Goal: Entertainment & Leisure: Consume media (video, audio)

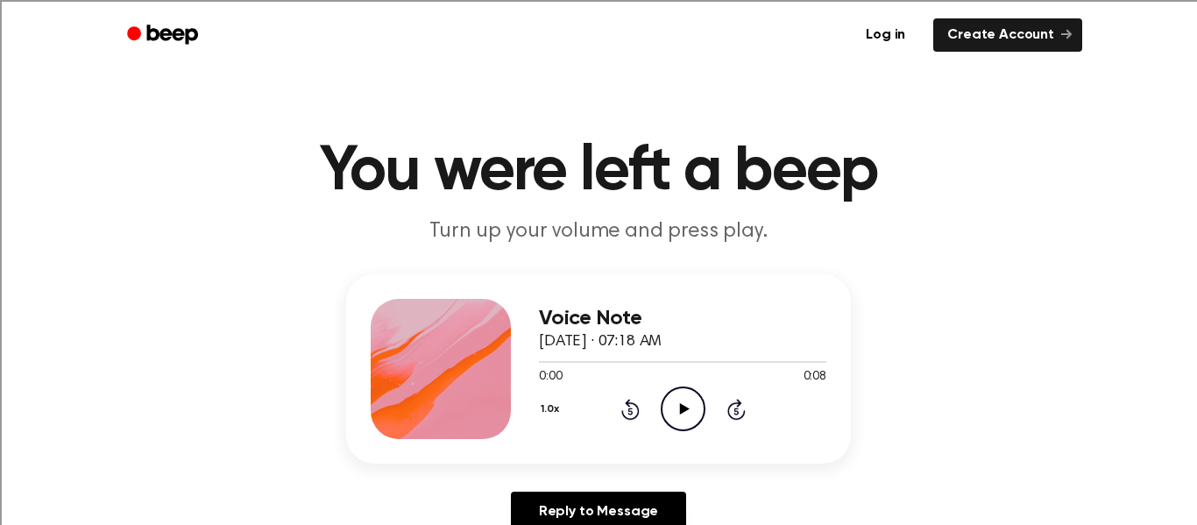
click at [699, 398] on icon "Play Audio" at bounding box center [683, 408] width 45 height 45
click at [673, 406] on icon "Play Audio" at bounding box center [683, 408] width 45 height 45
click at [692, 407] on icon "Play Audio" at bounding box center [683, 408] width 45 height 45
click at [696, 405] on icon "Play Audio" at bounding box center [683, 408] width 45 height 45
click at [675, 399] on icon "Play Audio" at bounding box center [683, 408] width 45 height 45
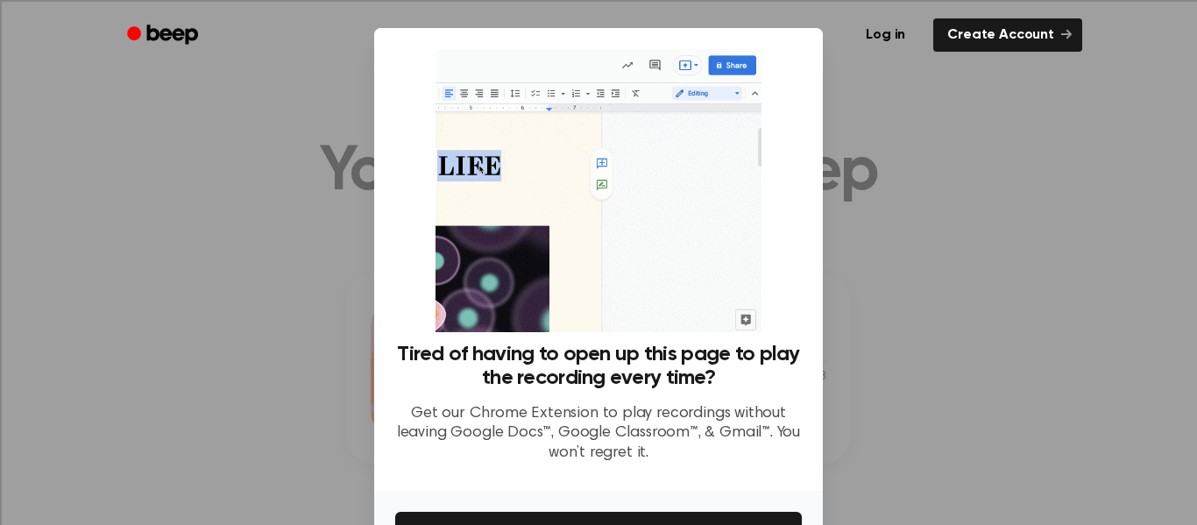
click at [879, 202] on div at bounding box center [598, 262] width 1197 height 525
click at [759, 316] on img at bounding box center [597, 190] width 325 height 283
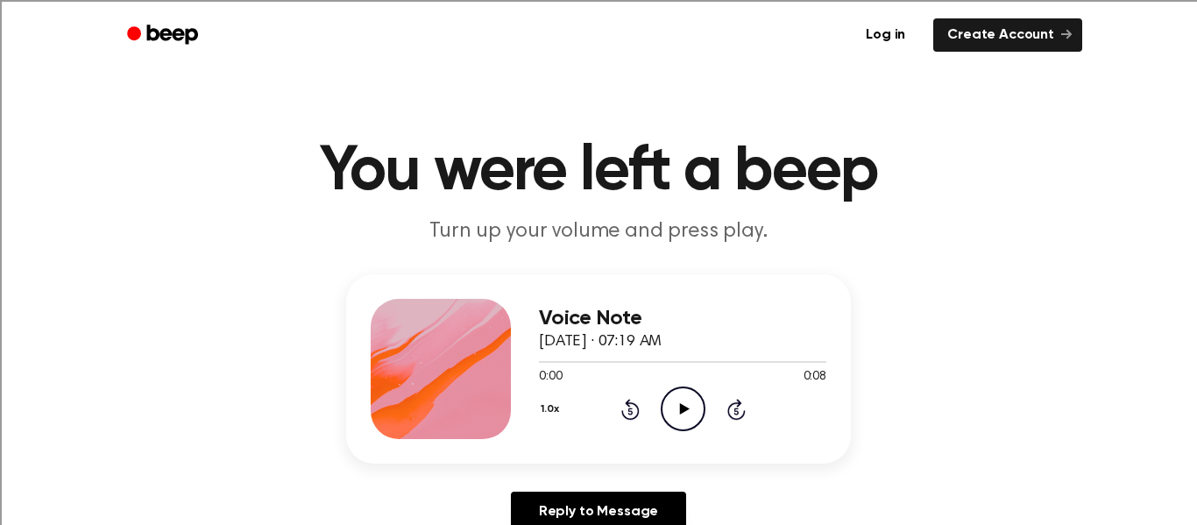
click at [701, 402] on icon "Play Audio" at bounding box center [683, 408] width 45 height 45
click at [681, 392] on icon "Play Audio" at bounding box center [683, 408] width 45 height 45
